Goal: Obtain resource: Download file/media

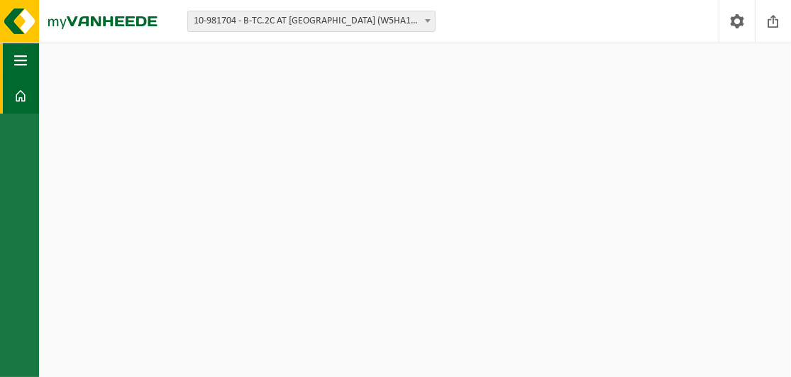
click at [26, 57] on span "button" at bounding box center [20, 60] width 13 height 35
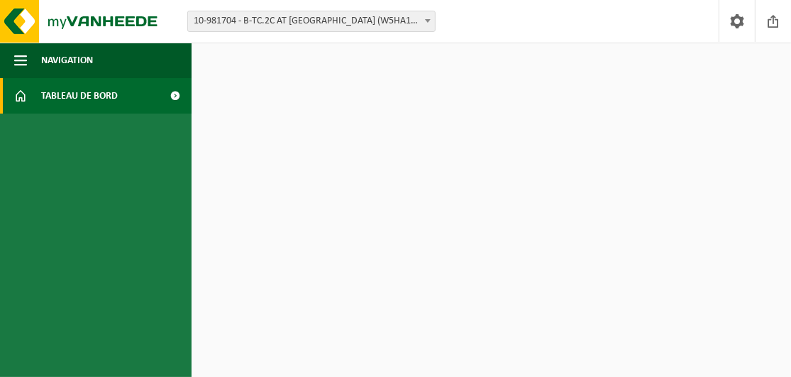
click at [180, 96] on span at bounding box center [176, 95] width 32 height 35
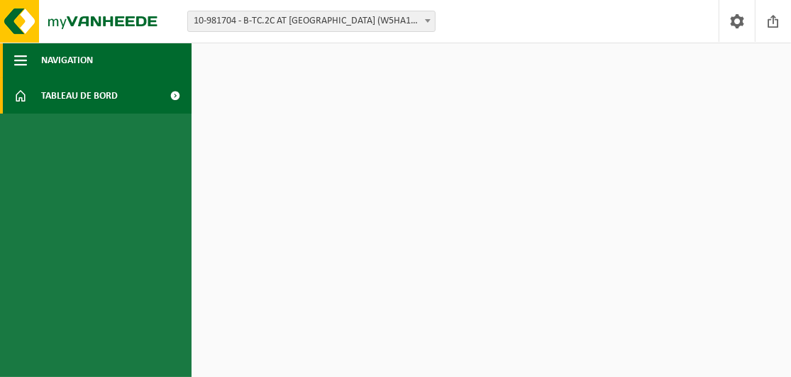
click at [16, 57] on span "button" at bounding box center [20, 60] width 13 height 35
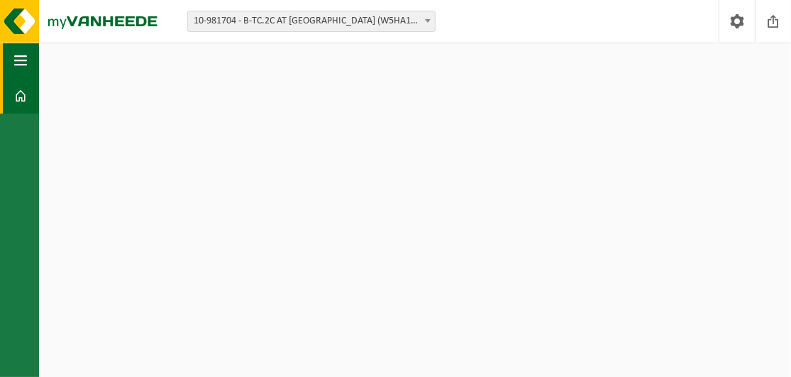
click at [18, 57] on span "button" at bounding box center [20, 60] width 13 height 35
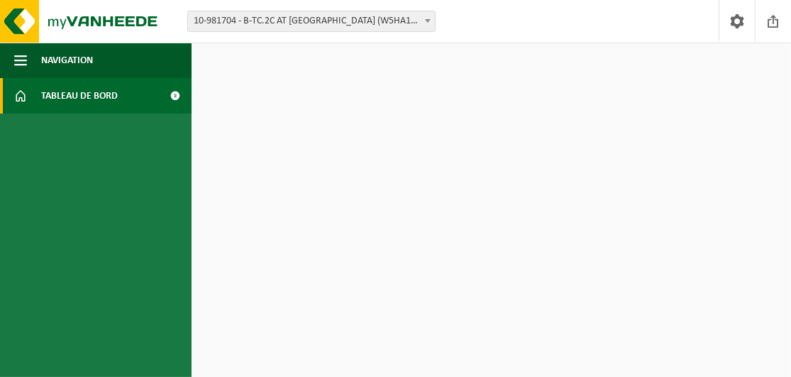
click at [54, 92] on span "Tableau de bord" at bounding box center [79, 95] width 77 height 35
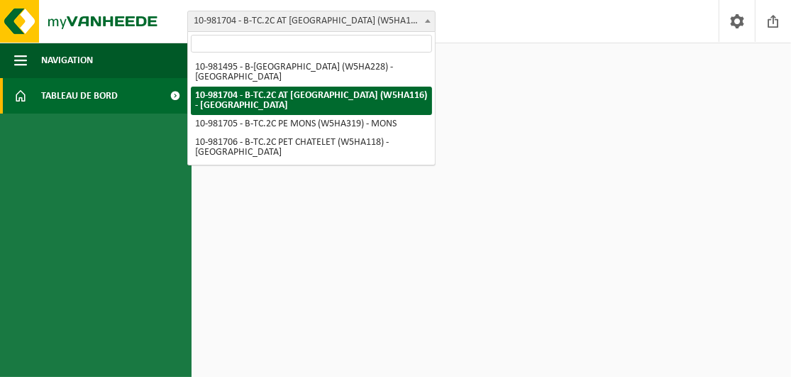
click at [423, 19] on span at bounding box center [428, 20] width 14 height 18
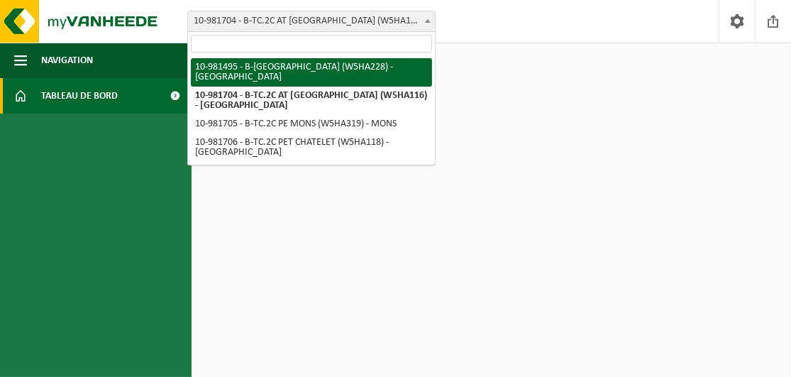
select select "162007"
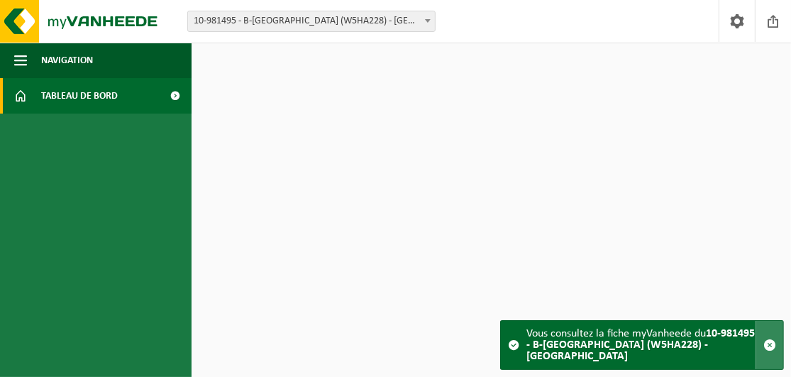
click at [771, 345] on span "button" at bounding box center [769, 344] width 13 height 13
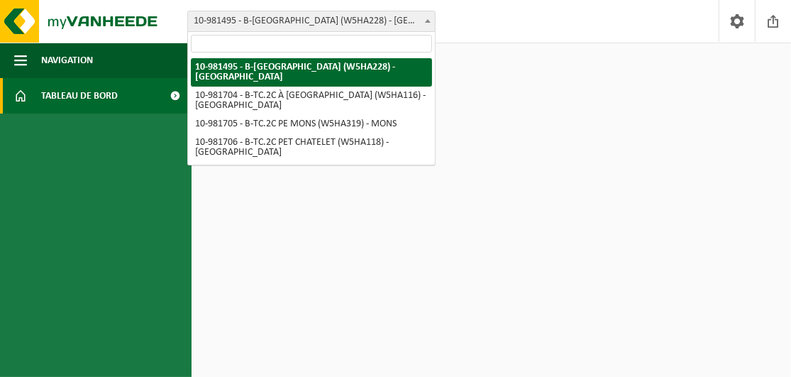
click at [427, 22] on span at bounding box center [428, 20] width 14 height 18
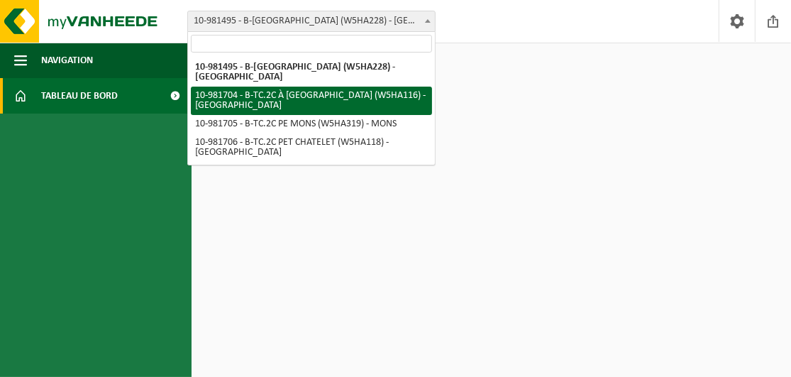
select select "162140"
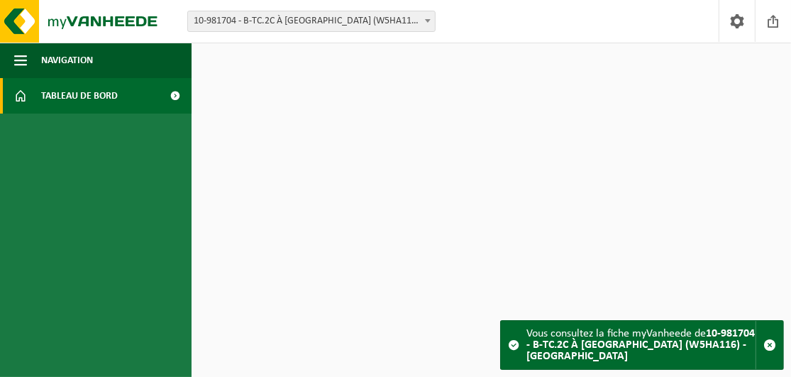
click at [512, 344] on span at bounding box center [513, 344] width 11 height 11
click at [567, 343] on strong "10-981704 - B-TC.2C À CHARLEROI (W5HA116) - MARCINELLE" at bounding box center [640, 345] width 228 height 34
click at [567, 342] on strong "10-981704 - B-TC.2C À [GEOGRAPHIC_DATA] (W5HA116) - [GEOGRAPHIC_DATA]" at bounding box center [640, 345] width 228 height 34
click at [177, 94] on span at bounding box center [176, 95] width 32 height 35
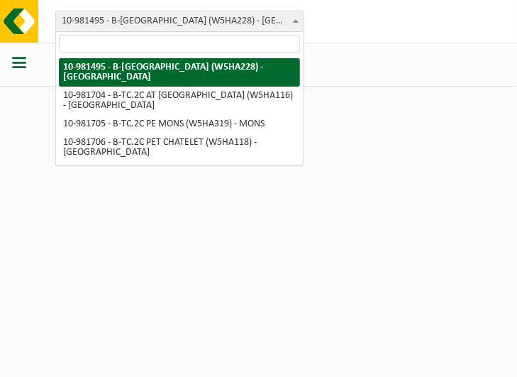
click at [296, 22] on span at bounding box center [296, 20] width 14 height 18
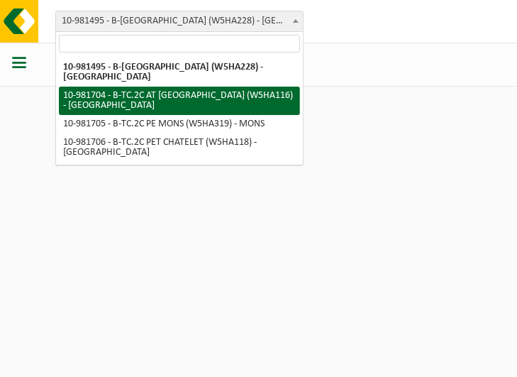
select select "162140"
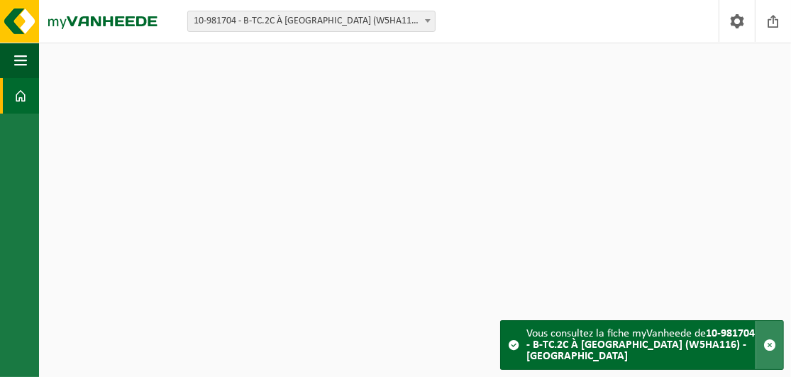
click at [516, 347] on span "button" at bounding box center [769, 344] width 13 height 13
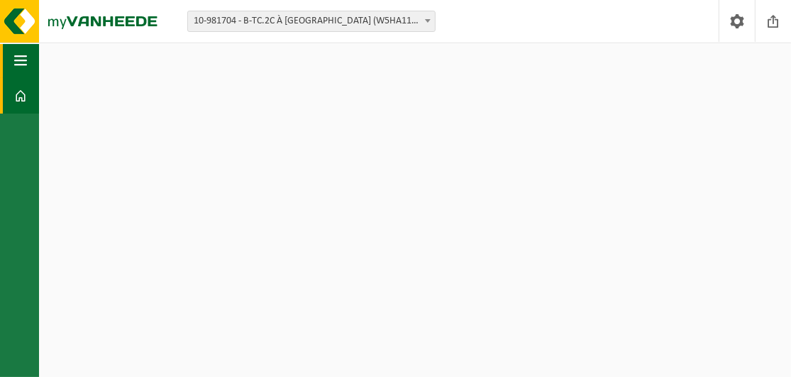
click at [16, 63] on span "button" at bounding box center [20, 60] width 13 height 35
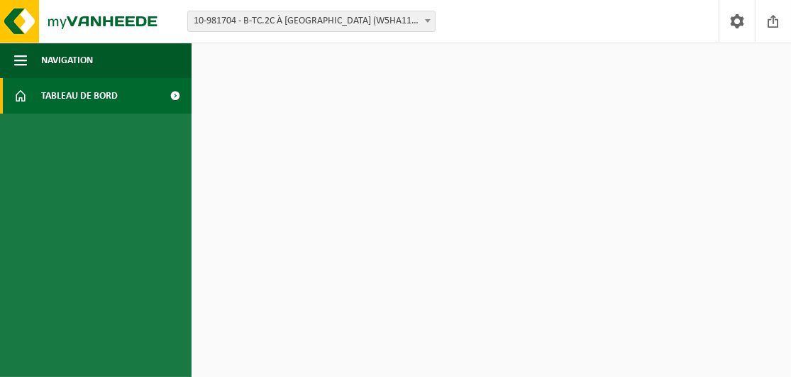
click at [173, 96] on span at bounding box center [176, 95] width 32 height 35
click at [174, 98] on span at bounding box center [176, 95] width 32 height 35
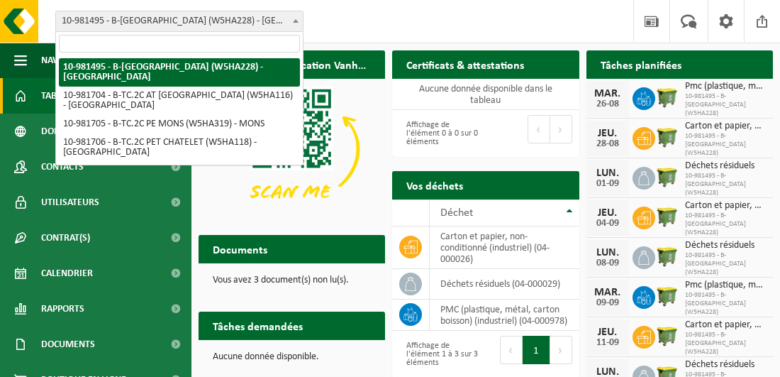
click at [291, 18] on span at bounding box center [296, 20] width 14 height 18
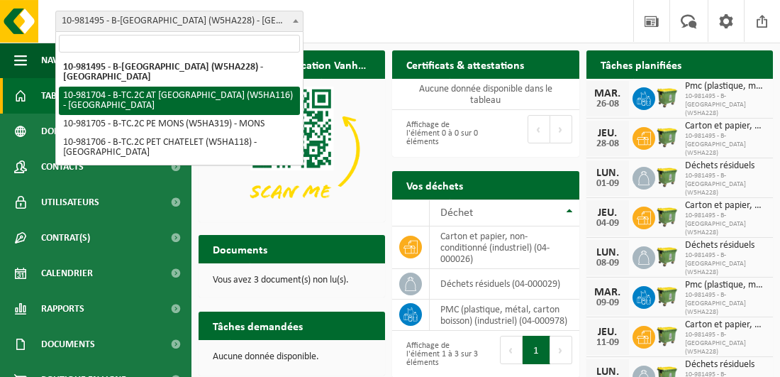
select select "162140"
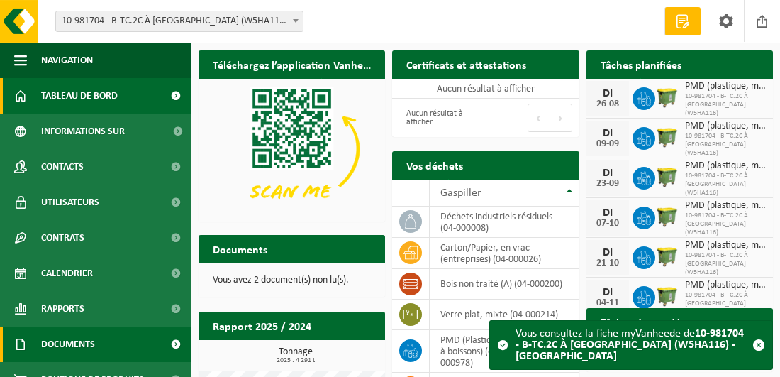
scroll to position [71, 0]
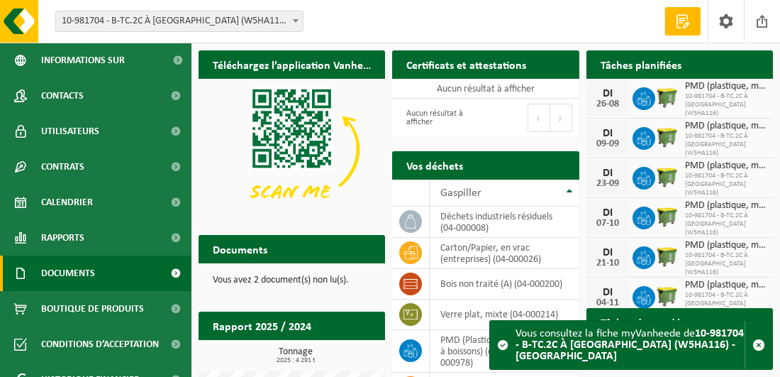
click at [76, 277] on span "Documents" at bounding box center [68, 272] width 54 height 35
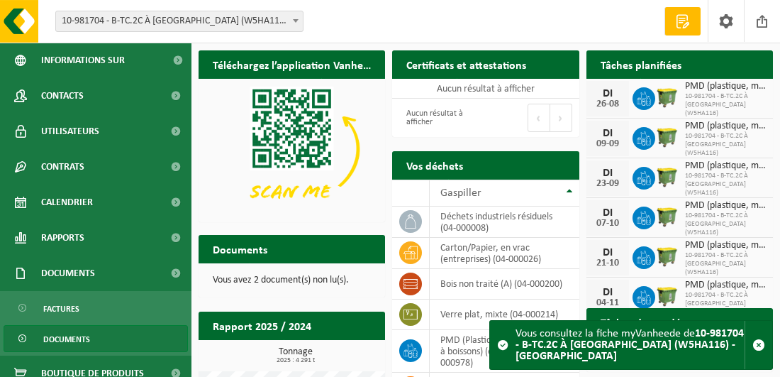
click at [71, 335] on span "Documents" at bounding box center [66, 339] width 47 height 27
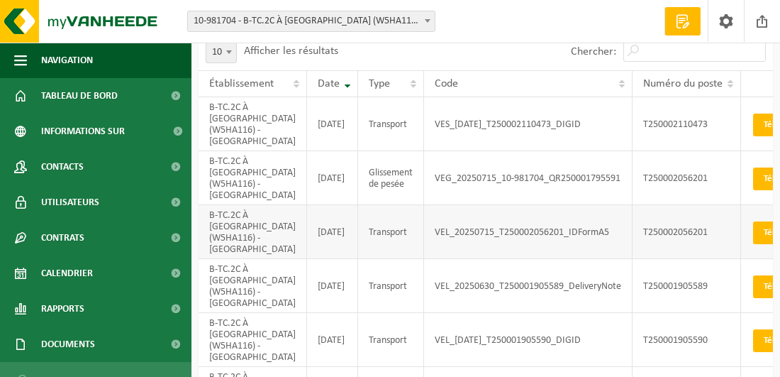
scroll to position [142, 0]
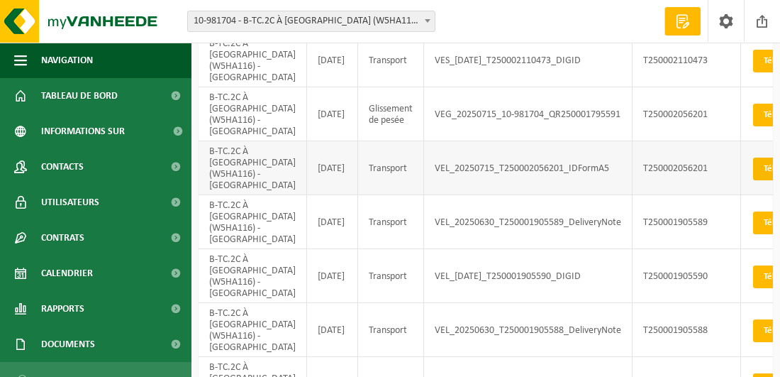
click at [764, 167] on font "Télécharger" at bounding box center [786, 168] width 45 height 9
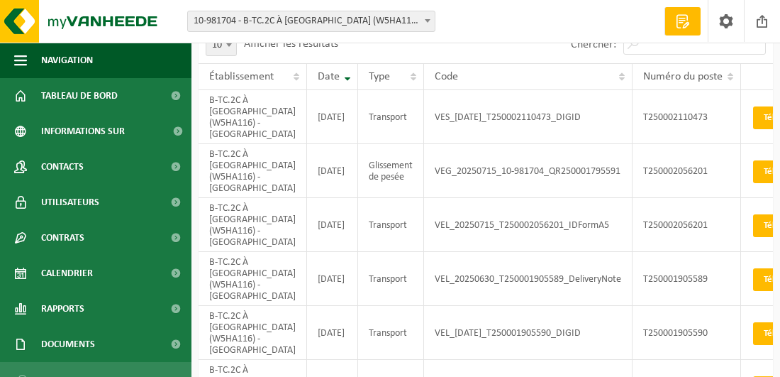
scroll to position [0, 0]
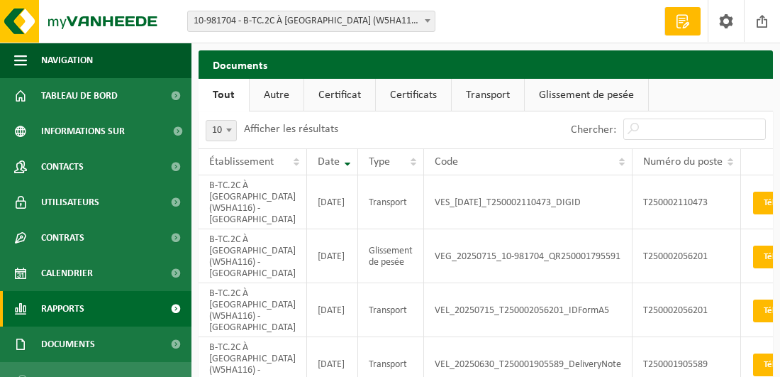
click at [101, 308] on link "Rapports" at bounding box center [95, 308] width 191 height 35
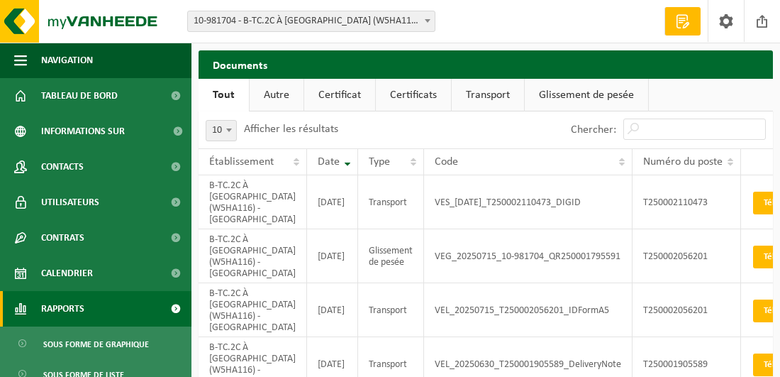
click at [162, 308] on span at bounding box center [176, 308] width 32 height 35
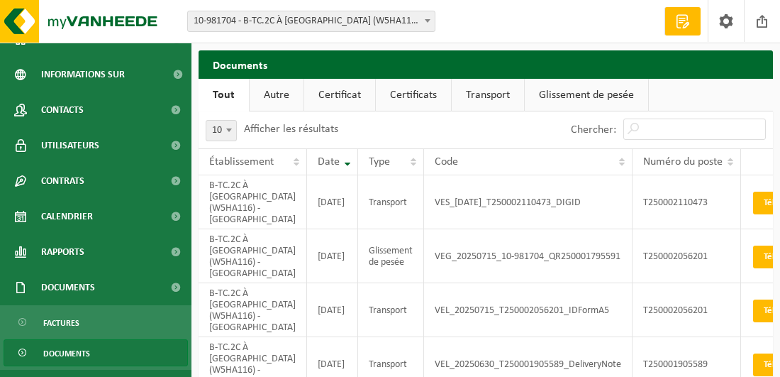
scroll to position [155, 0]
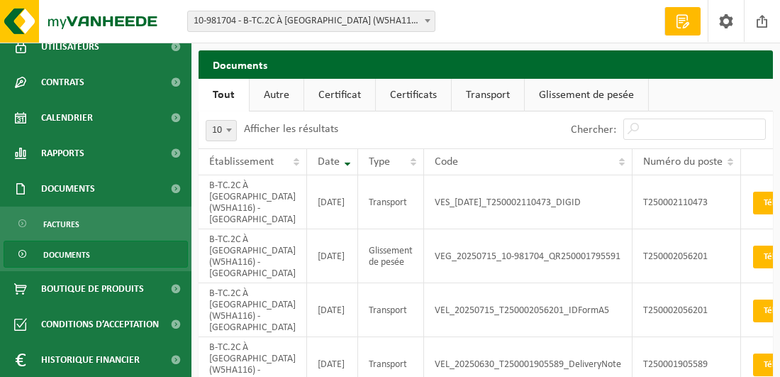
click at [23, 252] on span at bounding box center [23, 254] width 11 height 27
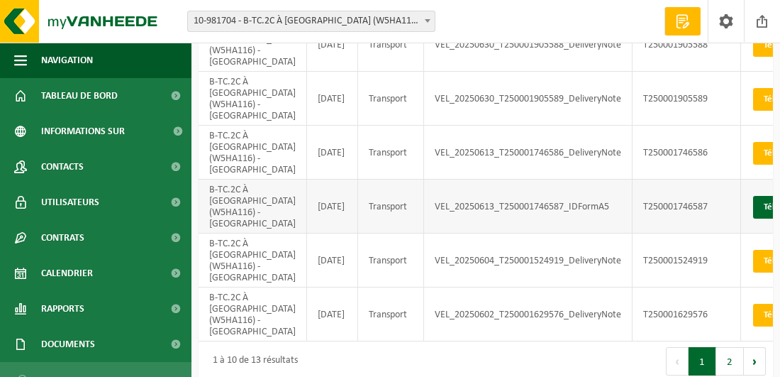
scroll to position [398, 0]
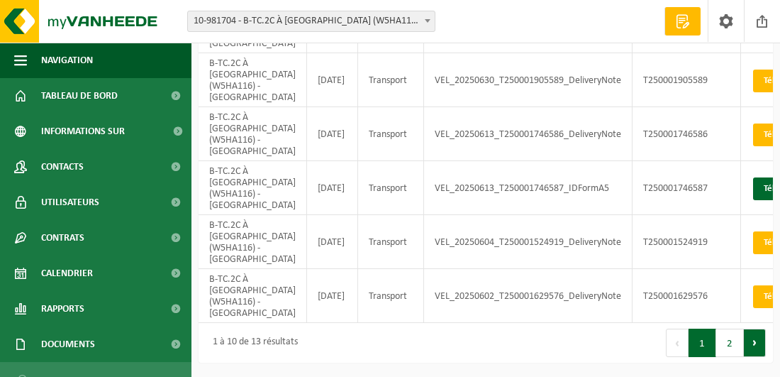
click at [749, 342] on button "Prochain" at bounding box center [755, 342] width 22 height 28
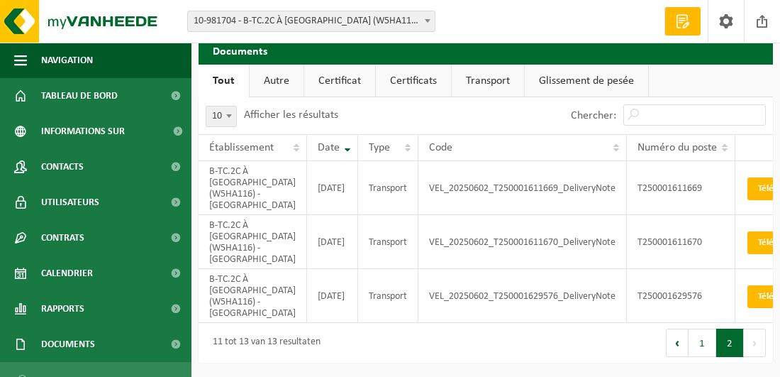
scroll to position [23, 0]
click at [699, 337] on button "1" at bounding box center [703, 342] width 28 height 28
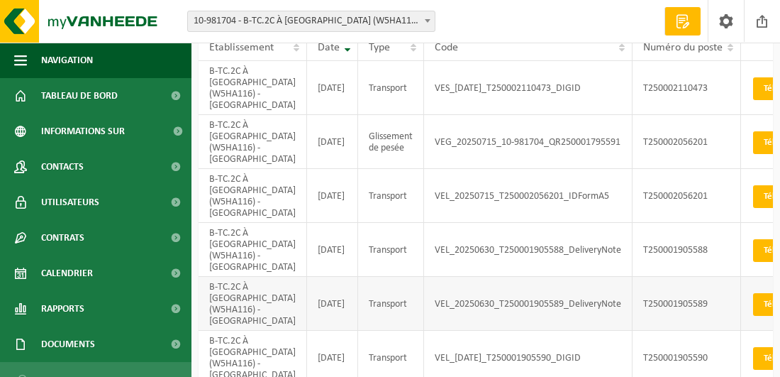
scroll to position [43, 0]
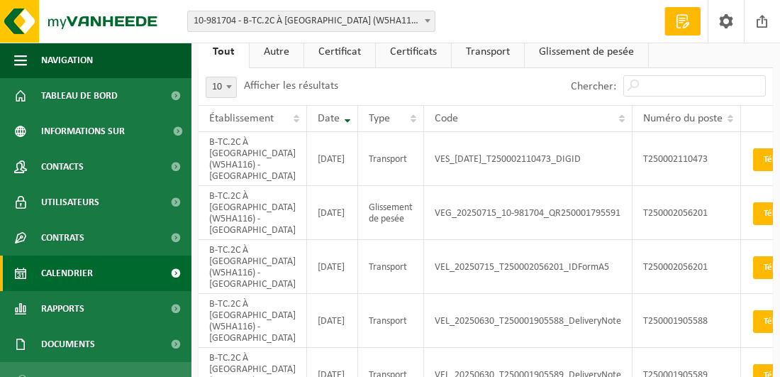
click at [82, 280] on span "Calendrier" at bounding box center [67, 272] width 52 height 35
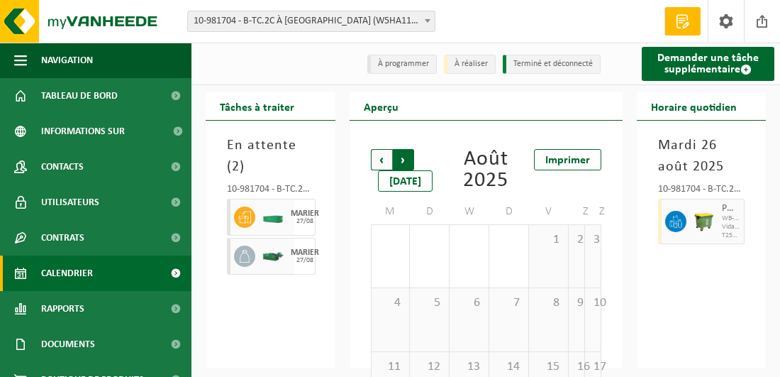
click at [383, 162] on span "Précédent" at bounding box center [381, 159] width 21 height 21
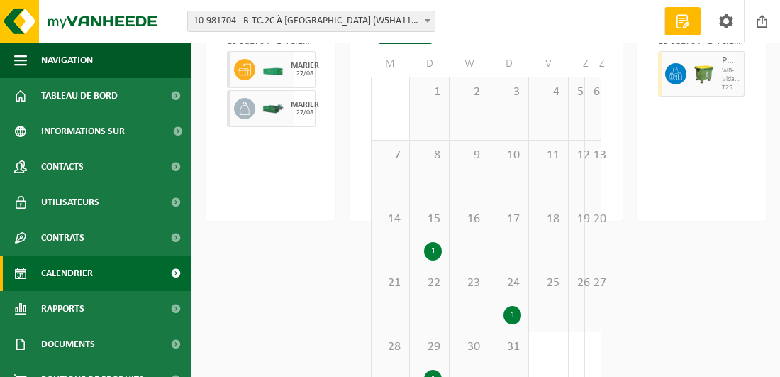
scroll to position [181, 0]
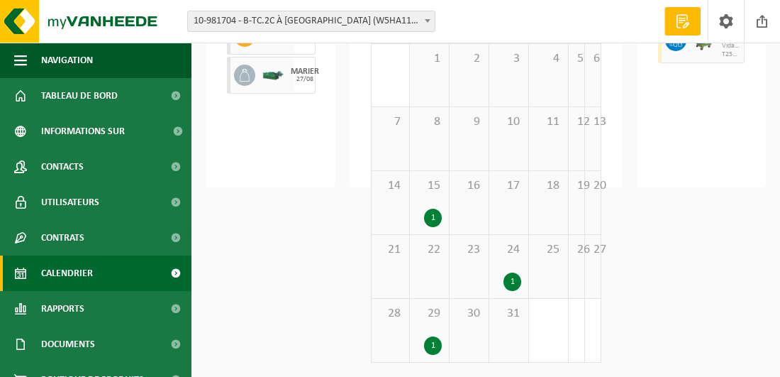
click at [426, 339] on div "1" at bounding box center [429, 345] width 25 height 18
